Goal: Transaction & Acquisition: Download file/media

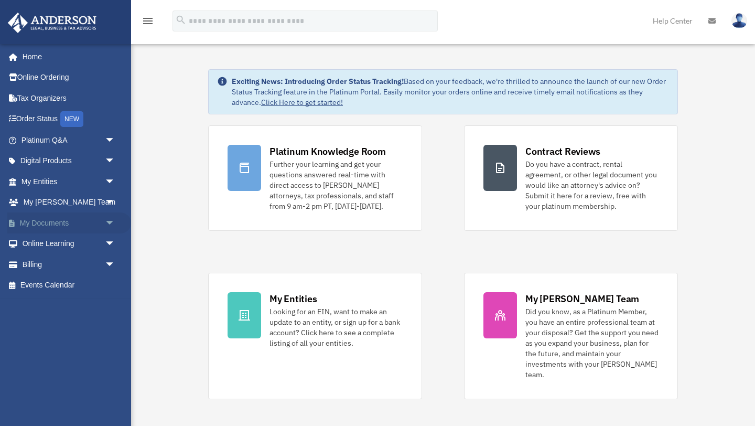
click at [108, 226] on span "arrow_drop_down" at bounding box center [115, 223] width 21 height 22
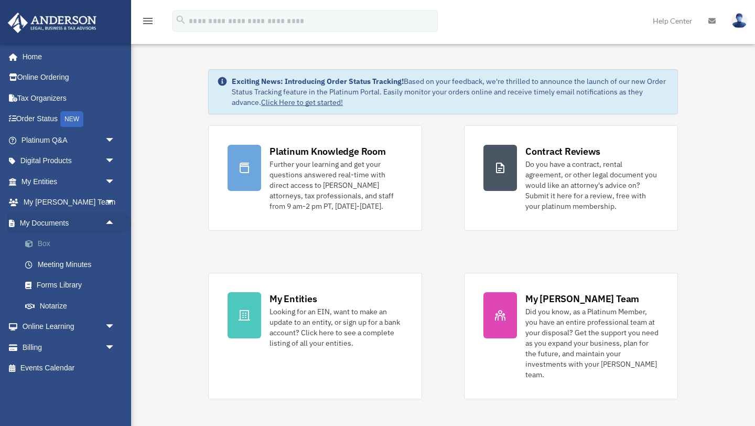
click at [45, 244] on link "Box" at bounding box center [73, 243] width 116 height 21
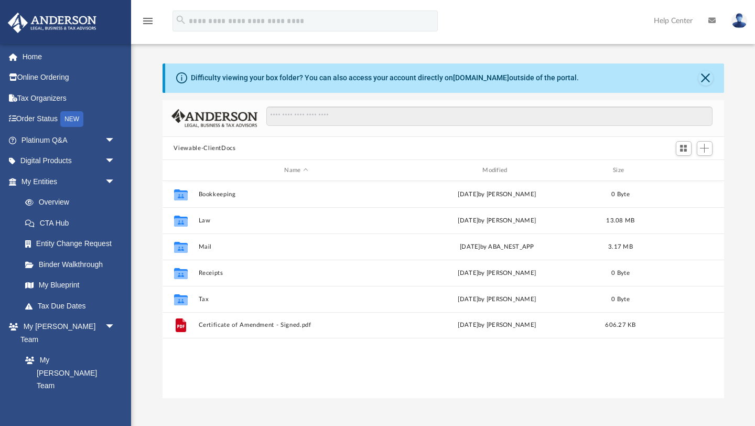
scroll to position [238, 562]
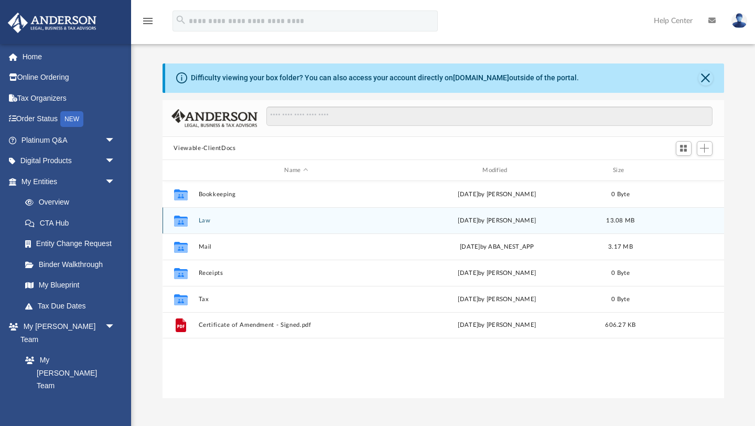
click at [183, 219] on icon "grid" at bounding box center [181, 222] width 14 height 8
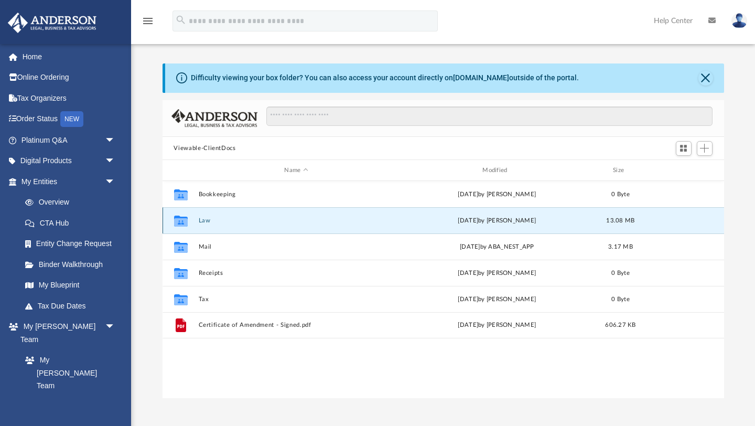
click at [181, 223] on icon "grid" at bounding box center [181, 221] width 14 height 11
click at [176, 223] on icon "grid" at bounding box center [181, 222] width 14 height 8
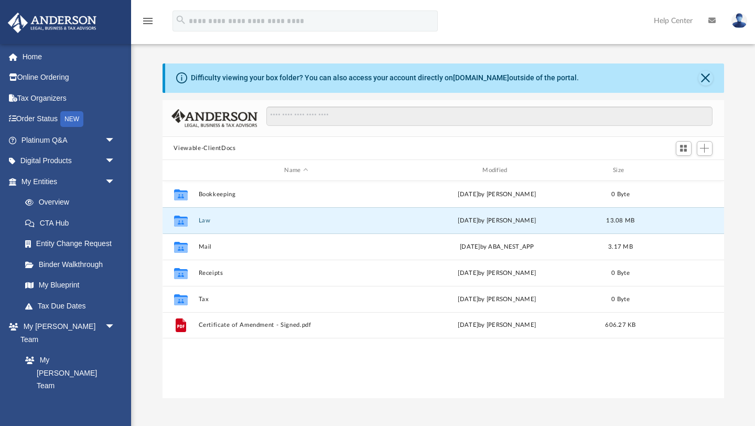
click at [245, 393] on div "Collaborated Folder Bookkeeping Wed Jun 5 2024 by Charles Rogler 0 Byte Collabo…" at bounding box center [444, 290] width 562 height 218
click at [214, 227] on div "Collaborated Folder Law Thu Aug 21 2025 by Cynthia Peters 13.08 MB" at bounding box center [444, 220] width 562 height 26
click at [175, 219] on icon "grid" at bounding box center [181, 222] width 14 height 8
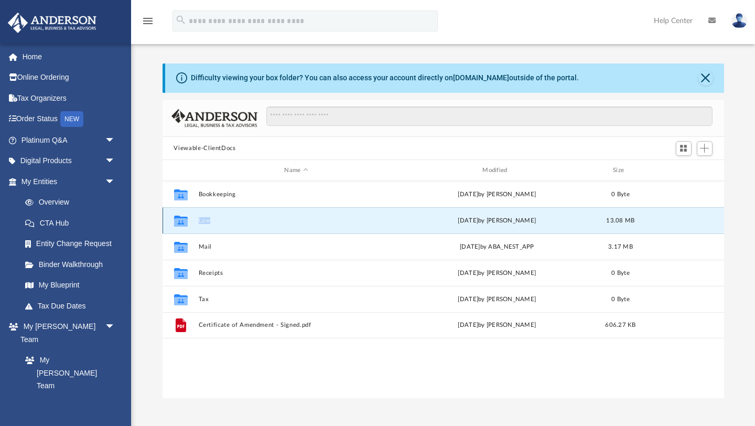
click at [175, 219] on icon "grid" at bounding box center [181, 222] width 14 height 8
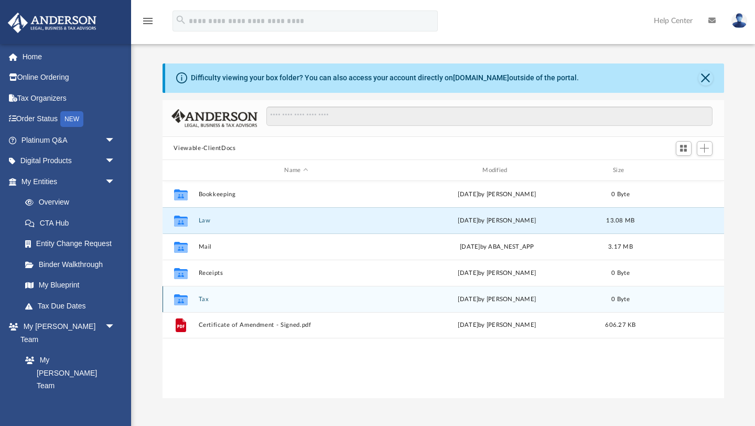
click at [177, 299] on icon "grid" at bounding box center [181, 301] width 14 height 8
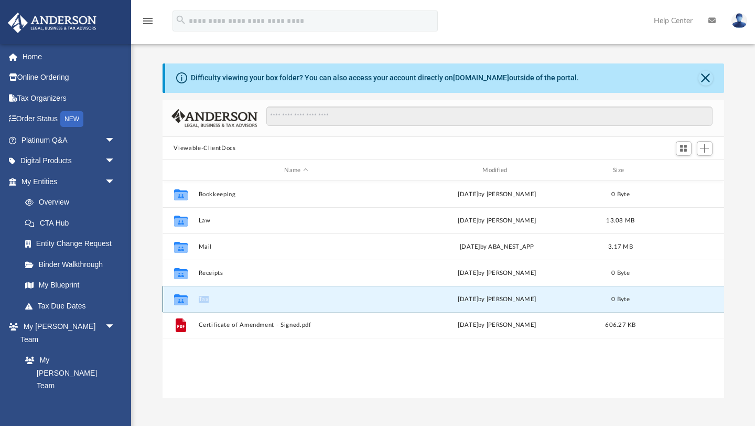
click at [177, 299] on icon "grid" at bounding box center [181, 301] width 14 height 8
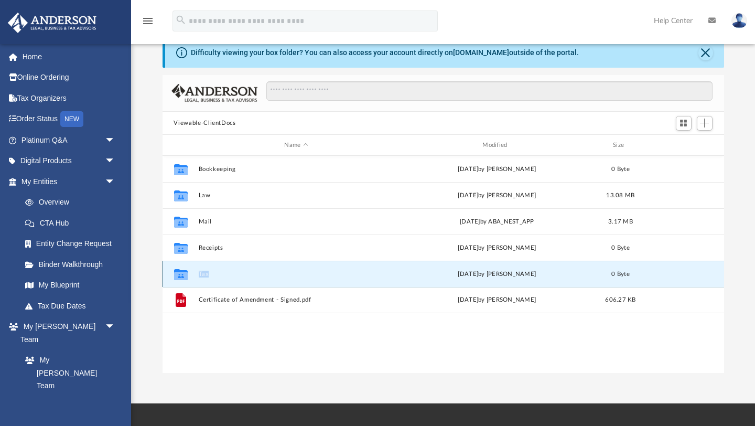
scroll to position [0, 0]
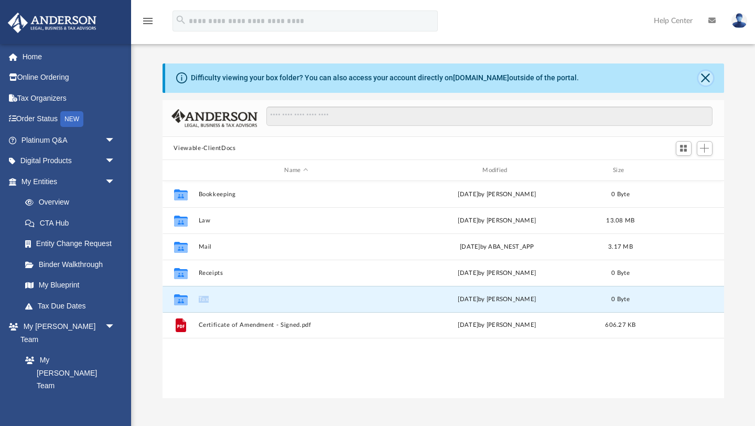
click at [708, 80] on button "Close" at bounding box center [705, 78] width 15 height 15
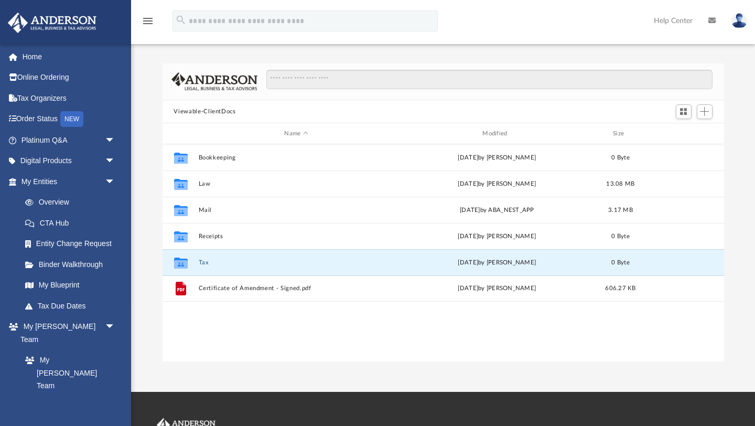
click at [291, 327] on div "Collaborated Folder Bookkeeping Wed Jun 5 2024 by Charles Rogler 0 Byte Collabo…" at bounding box center [444, 253] width 562 height 218
click at [269, 270] on div "Collaborated Folder Tax Wed Jun 5 2024 by Charles Rogler 0 Byte" at bounding box center [444, 262] width 562 height 26
click at [177, 265] on icon "grid" at bounding box center [181, 264] width 14 height 8
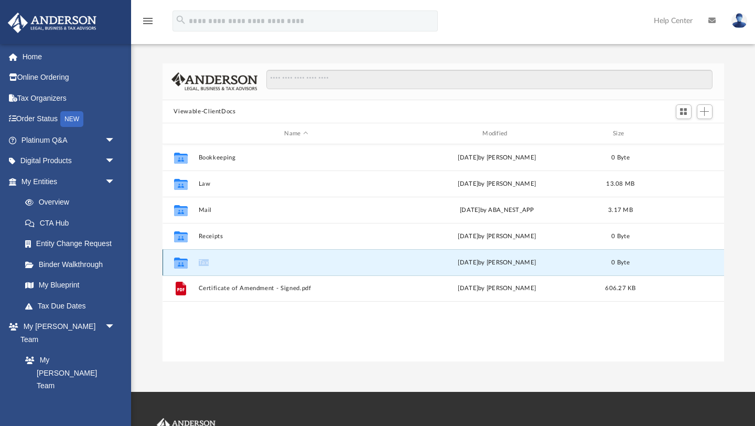
click at [177, 265] on icon "grid" at bounding box center [181, 264] width 14 height 8
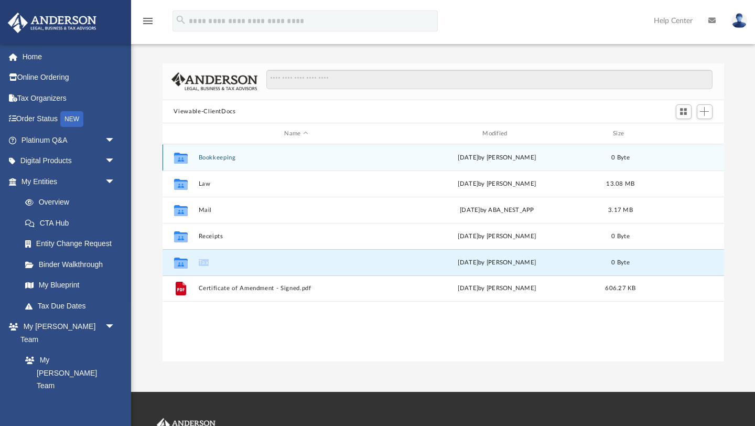
click at [217, 159] on button "Bookkeeping" at bounding box center [296, 157] width 196 height 7
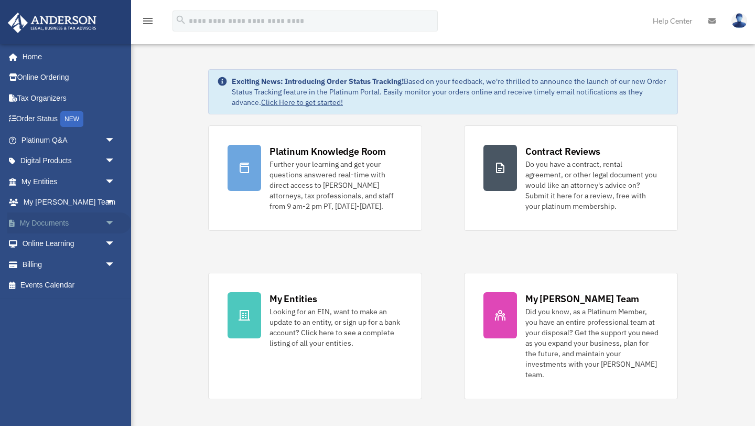
click at [105, 222] on span "arrow_drop_down" at bounding box center [115, 223] width 21 height 22
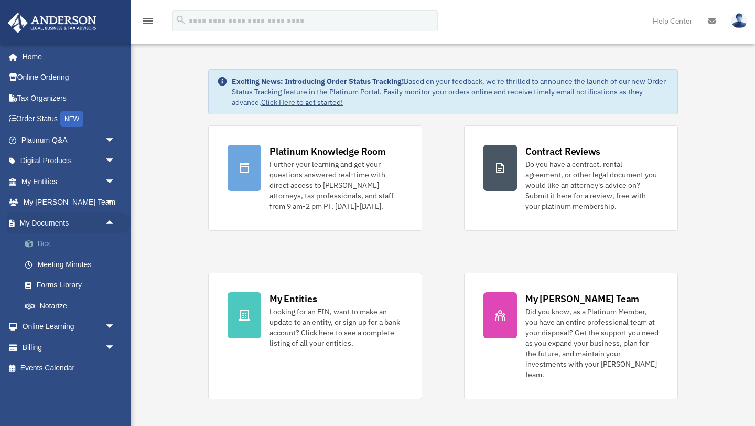
click at [46, 243] on link "Box" at bounding box center [73, 243] width 116 height 21
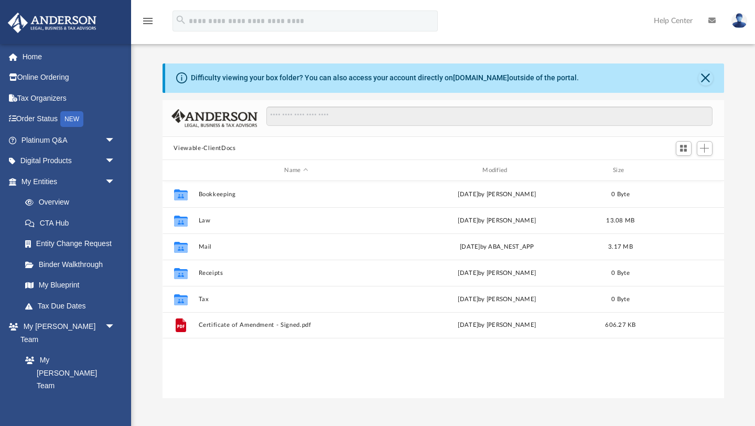
scroll to position [238, 562]
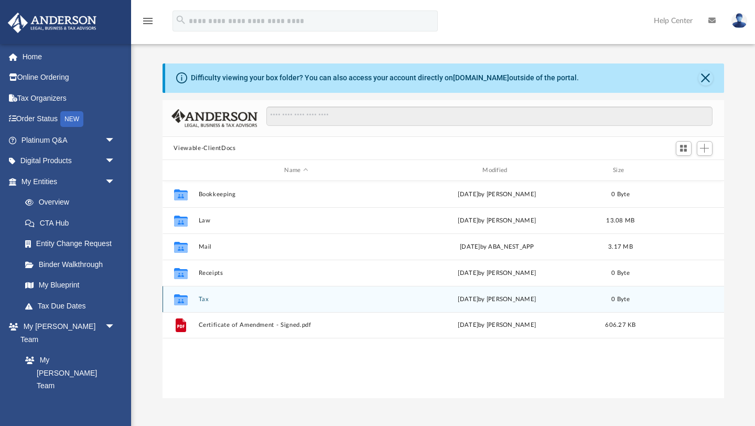
click at [202, 300] on button "Tax" at bounding box center [296, 299] width 196 height 7
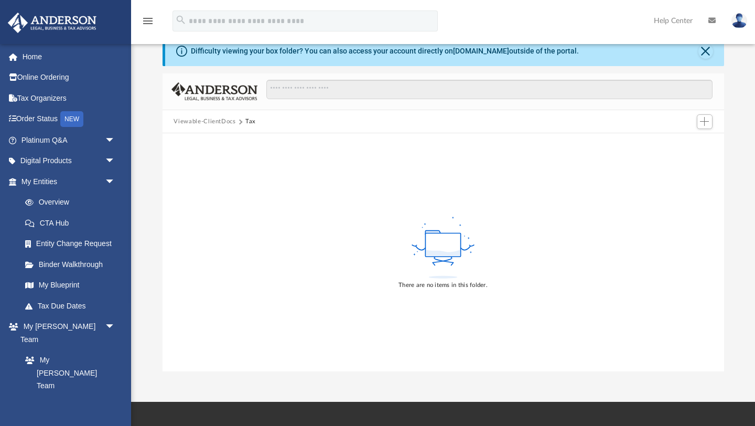
scroll to position [26, 0]
click at [50, 203] on link "Overview" at bounding box center [73, 202] width 116 height 21
click at [217, 123] on button "Viewable-ClientDocs" at bounding box center [205, 121] width 62 height 9
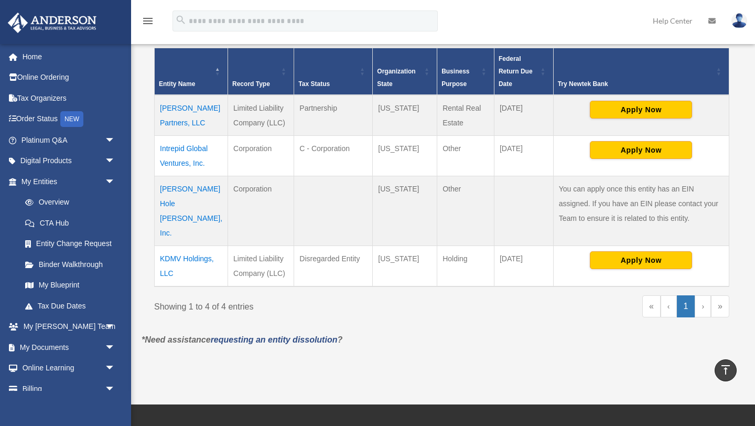
scroll to position [190, 0]
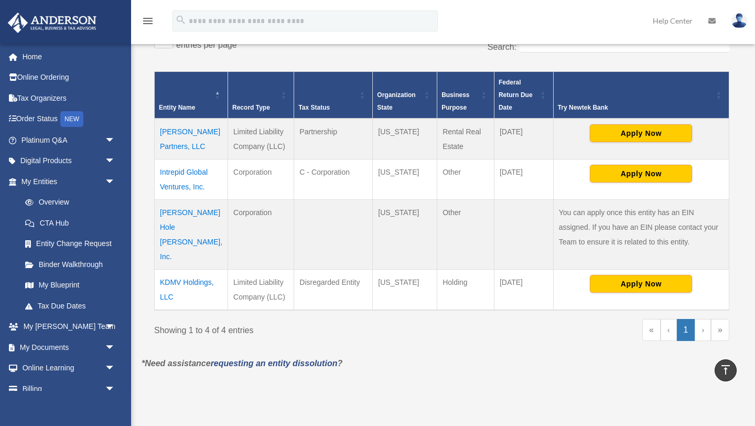
click at [175, 269] on td "KDMV Holdings, LLC" at bounding box center [191, 289] width 73 height 41
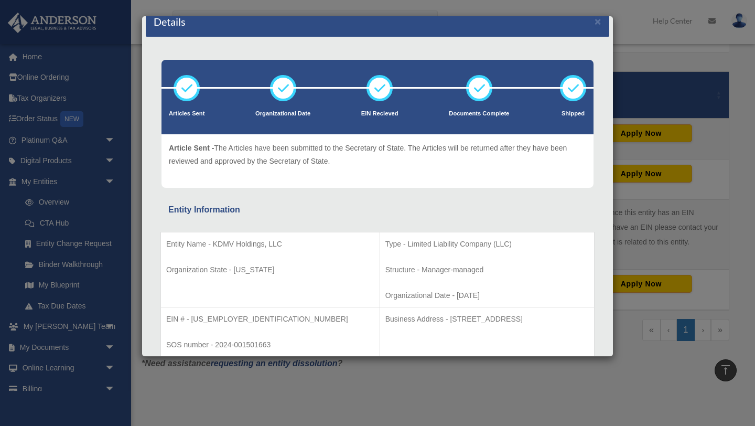
scroll to position [0, 0]
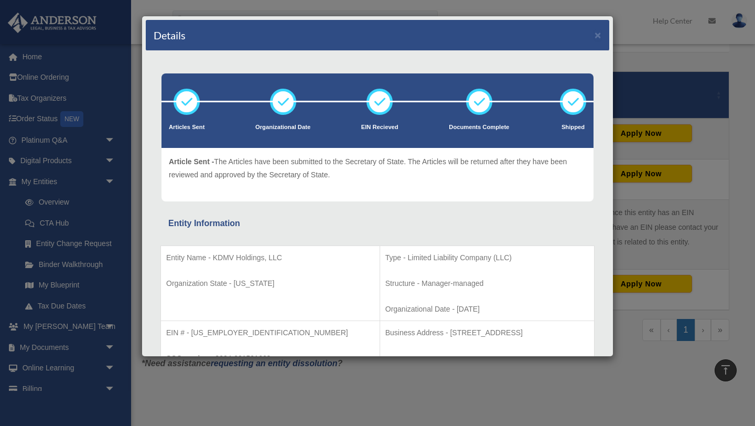
click at [63, 205] on div "Details × Articles Sent Organizational Date" at bounding box center [377, 213] width 755 height 426
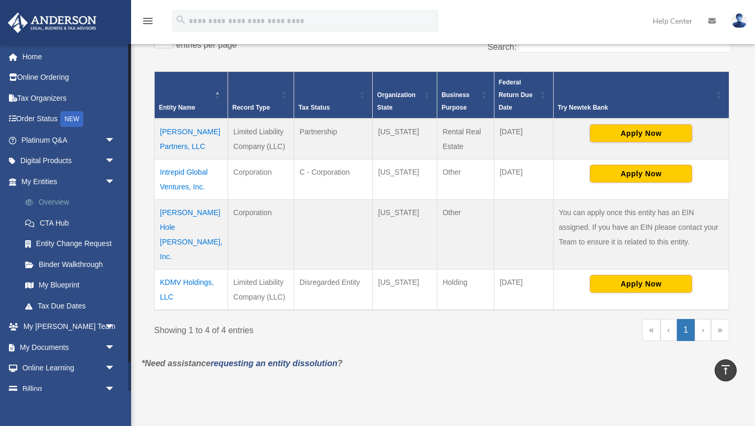
click at [64, 206] on link "Overview" at bounding box center [73, 202] width 116 height 21
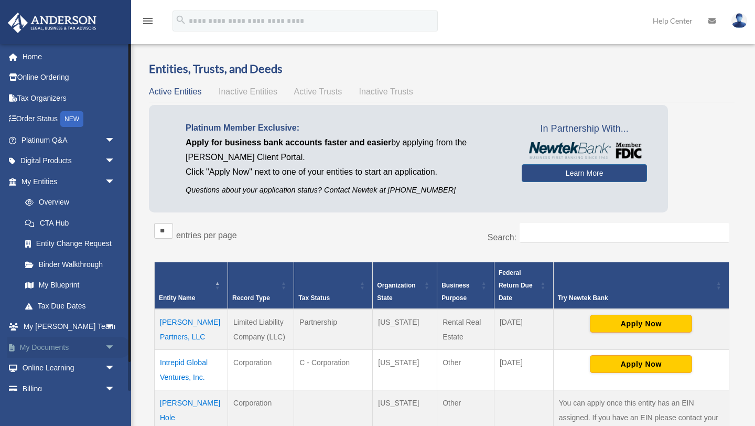
click at [50, 346] on link "My Documents arrow_drop_down" at bounding box center [69, 347] width 124 height 21
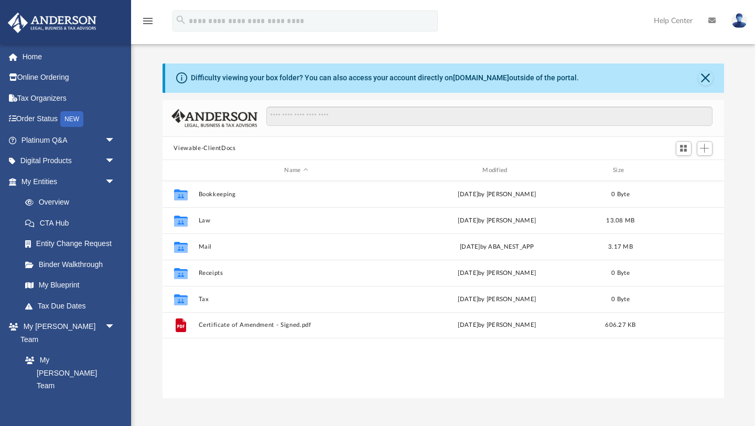
scroll to position [238, 562]
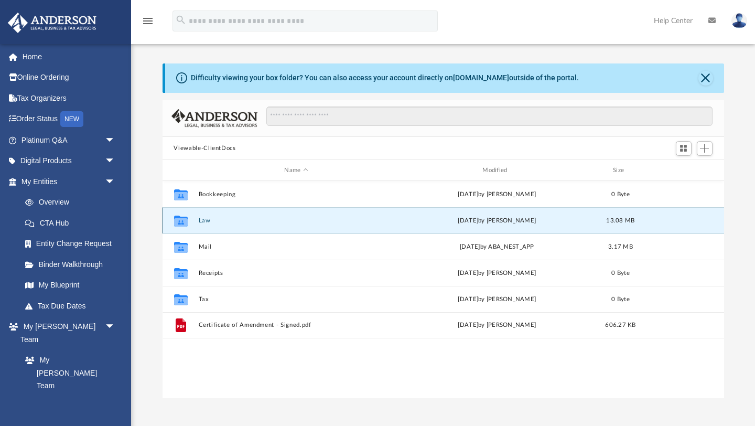
click at [203, 220] on button "Law" at bounding box center [296, 220] width 196 height 7
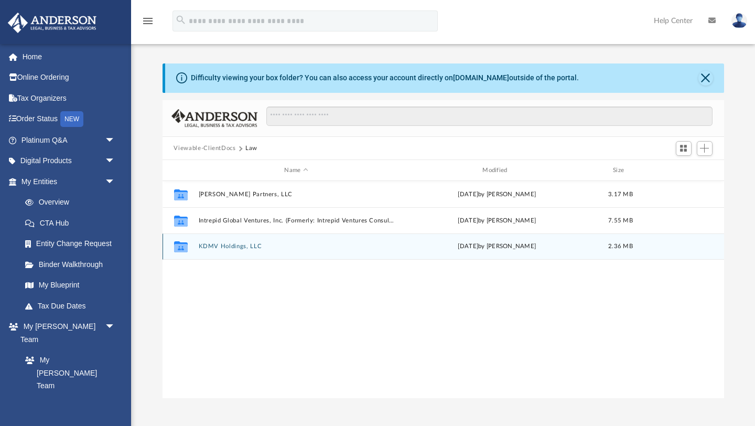
click at [222, 249] on button "KDMV Holdings, LLC" at bounding box center [296, 246] width 196 height 7
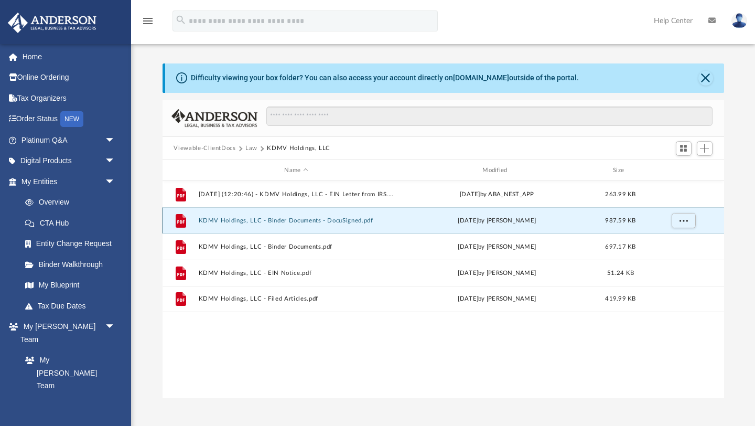
click at [280, 219] on button "KDMV Holdings, LLC - Binder Documents - DocuSigned.pdf" at bounding box center [296, 220] width 196 height 7
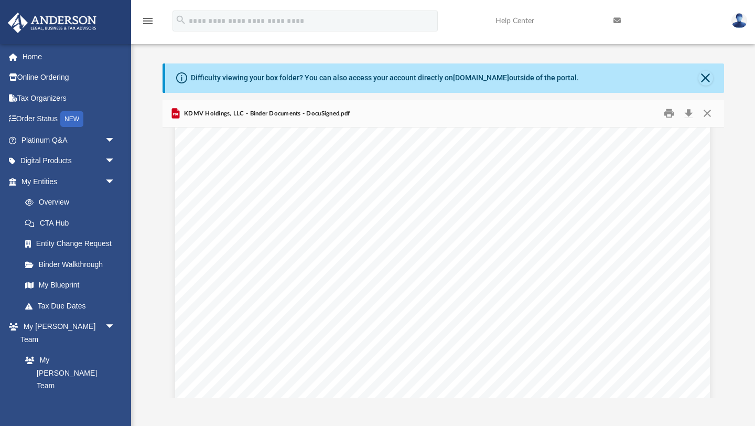
scroll to position [21466, 1]
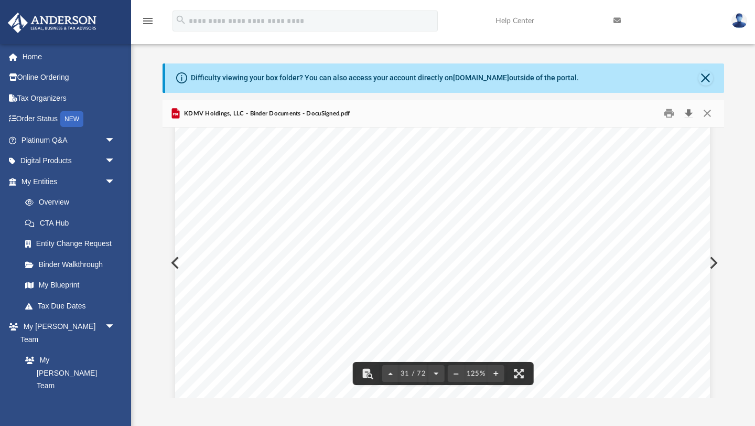
click at [691, 116] on button "Download" at bounding box center [689, 113] width 19 height 16
